Goal: Book appointment/travel/reservation

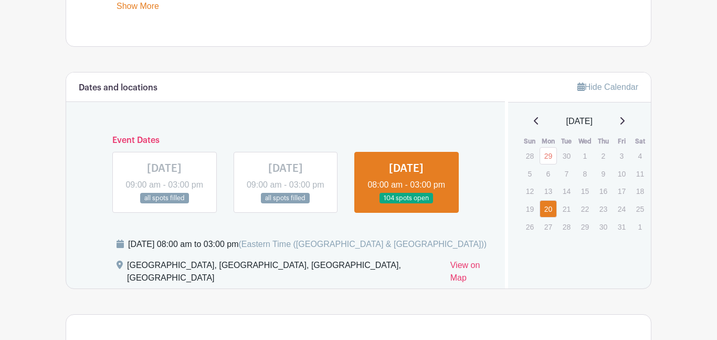
scroll to position [605, 0]
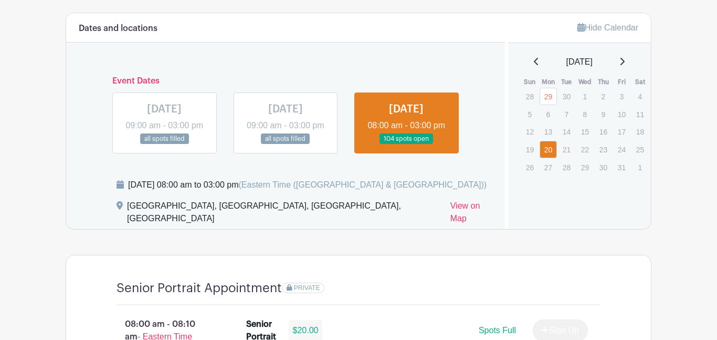
click at [625, 64] on icon at bounding box center [622, 61] width 5 height 8
click at [534, 62] on icon at bounding box center [536, 61] width 5 height 8
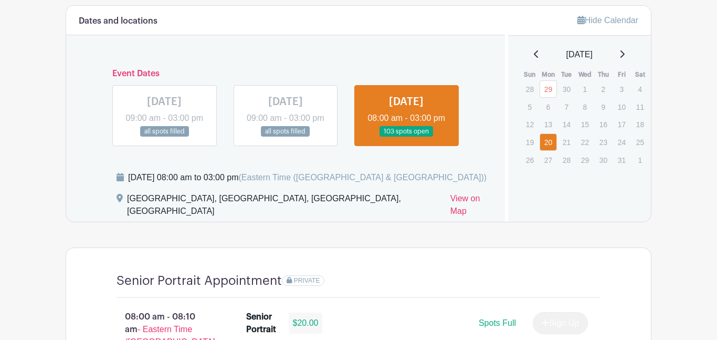
scroll to position [611, 0]
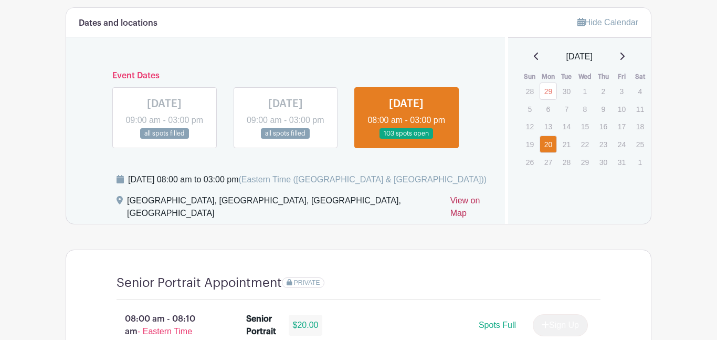
click at [461, 224] on link "View on Map" at bounding box center [471, 208] width 42 height 29
click at [624, 59] on icon at bounding box center [622, 56] width 5 height 8
click at [625, 59] on icon at bounding box center [622, 56] width 5 height 8
click at [534, 57] on icon at bounding box center [536, 56] width 5 height 8
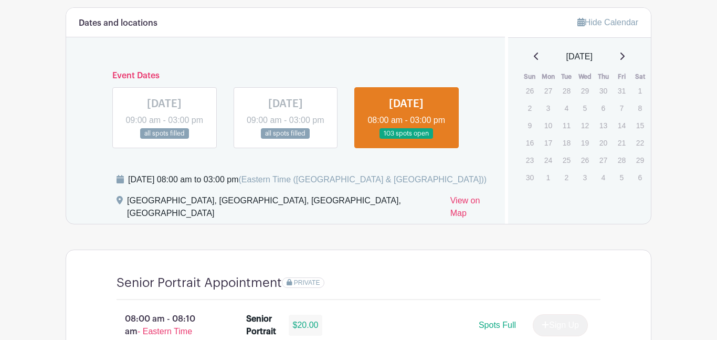
click at [534, 58] on icon at bounding box center [536, 56] width 5 height 8
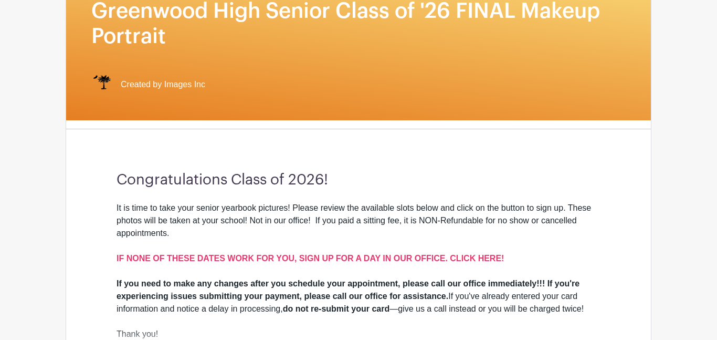
scroll to position [176, 0]
